Goal: Navigation & Orientation: Find specific page/section

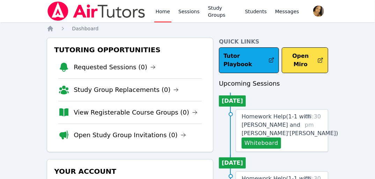
click at [171, 98] on li "Study Group Replacements (0)" at bounding box center [129, 90] width 143 height 23
